Goal: Task Accomplishment & Management: Manage account settings

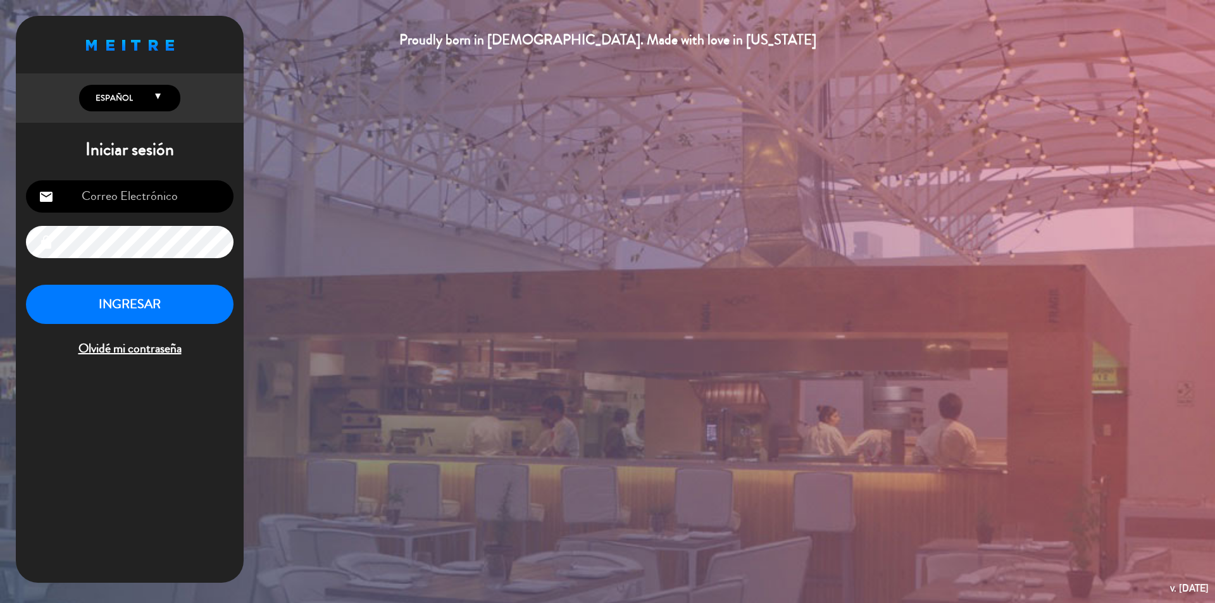
type input "jorge@kalmaresto.com.ar"
click at [120, 305] on button "INGRESAR" at bounding box center [130, 305] width 208 height 40
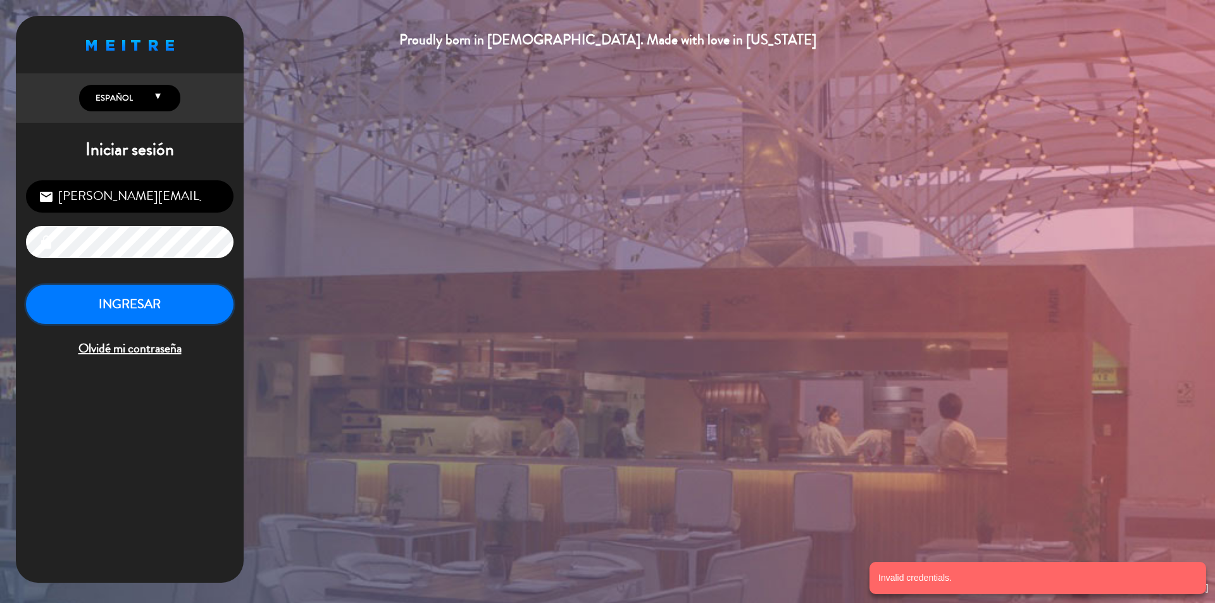
click at [132, 304] on button "INGRESAR" at bounding box center [130, 305] width 208 height 40
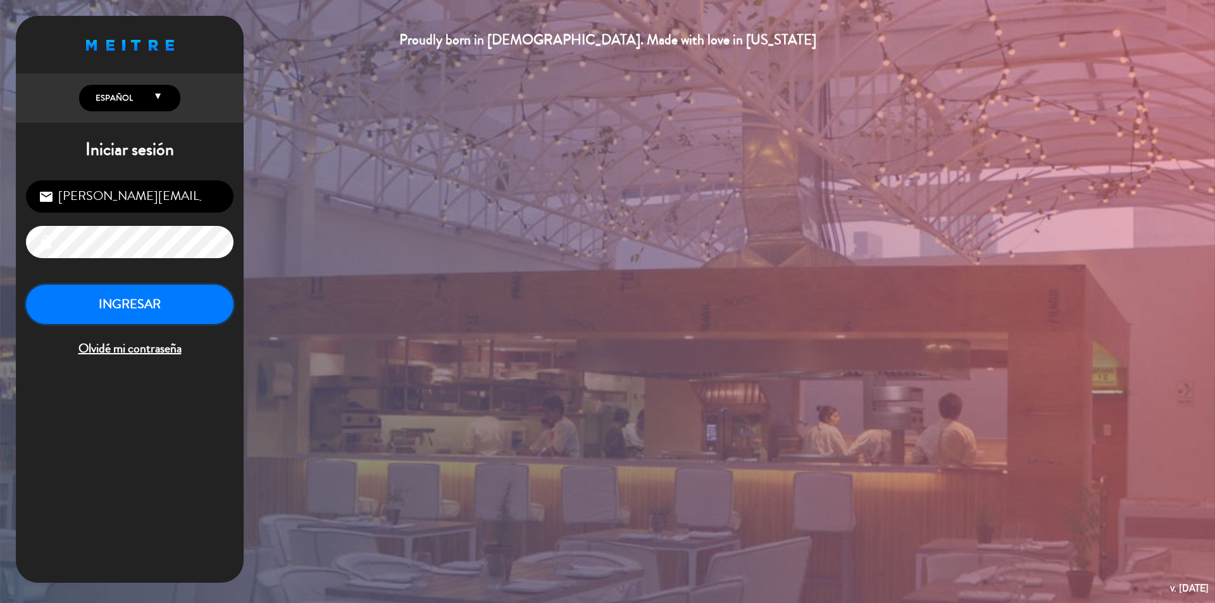
click at [72, 309] on button "INGRESAR" at bounding box center [130, 305] width 208 height 40
